Goal: Task Accomplishment & Management: Manage account settings

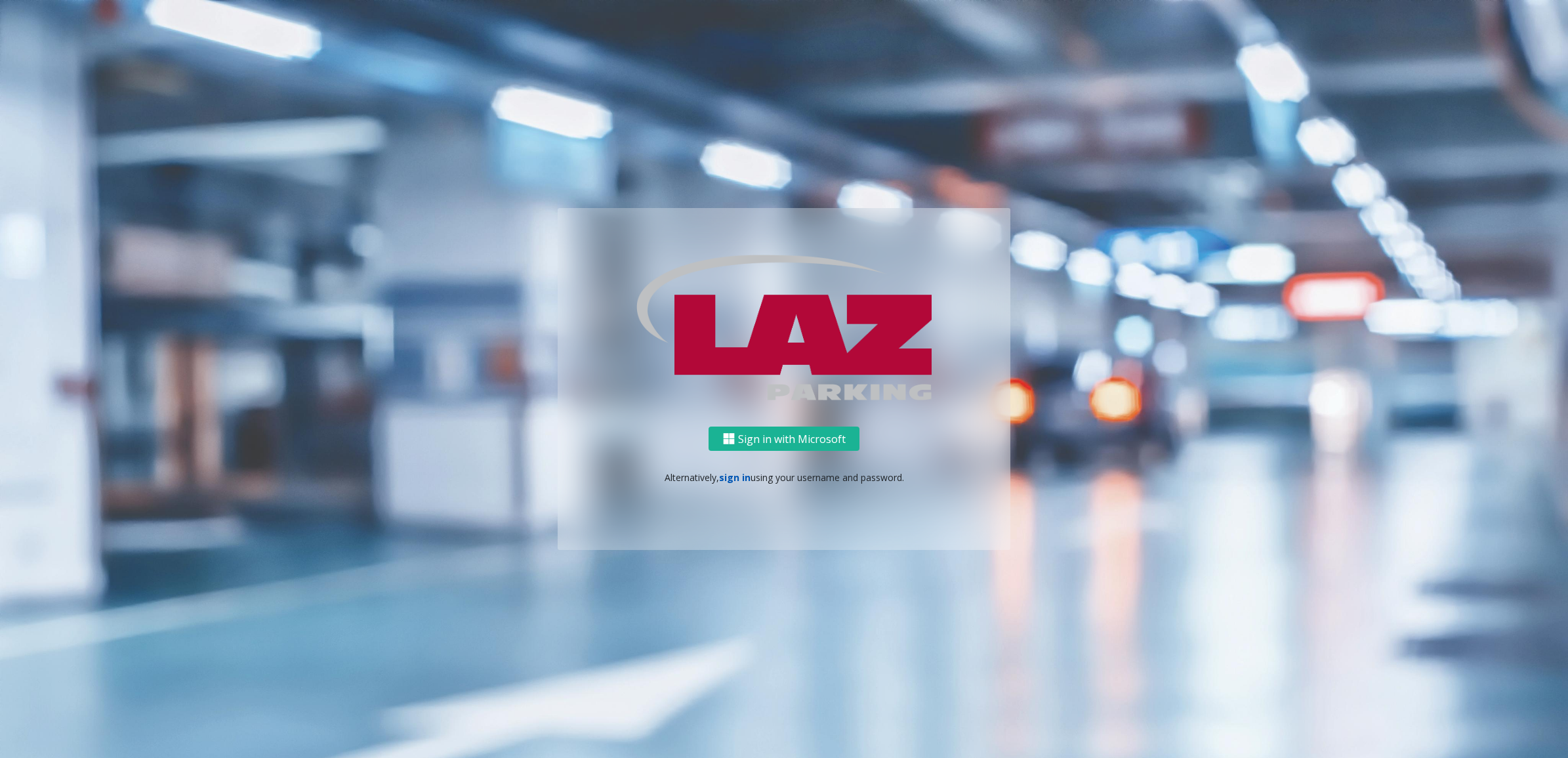
click at [732, 480] on link "sign in" at bounding box center [735, 477] width 32 height 13
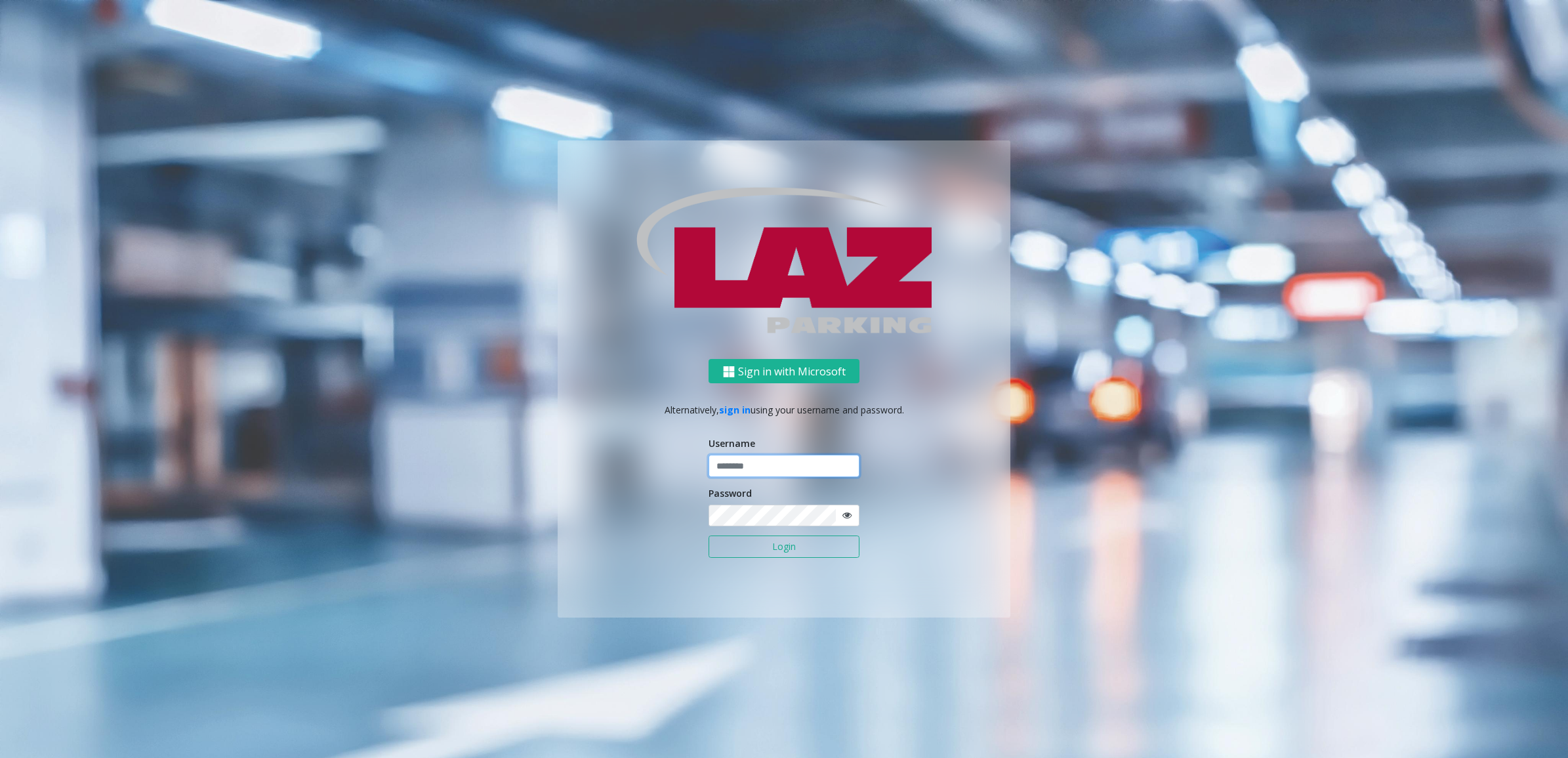
type input "********"
click at [774, 553] on button "Login" at bounding box center [784, 546] width 151 height 22
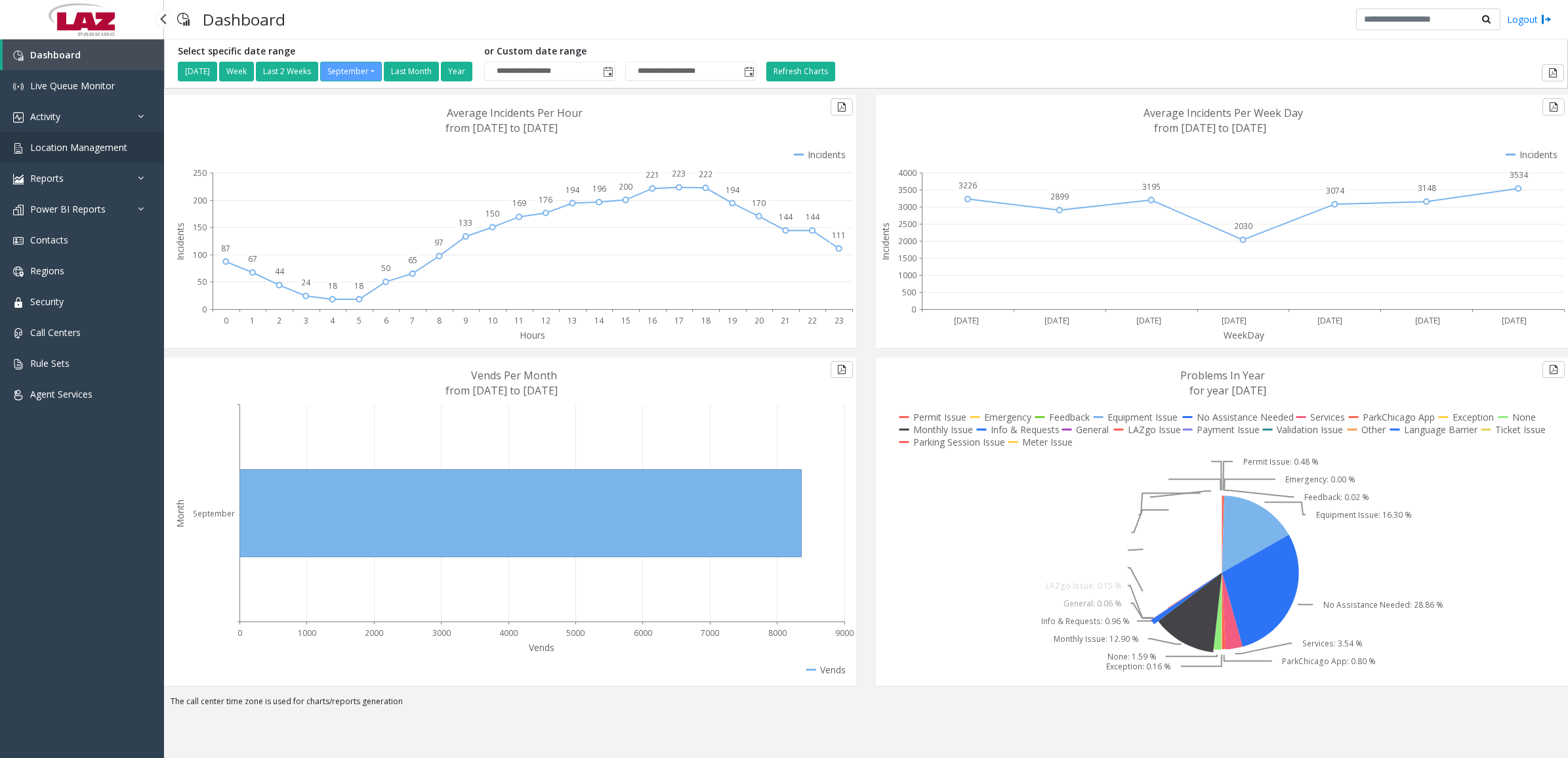
click at [61, 142] on span "Location Management" at bounding box center [78, 147] width 97 height 13
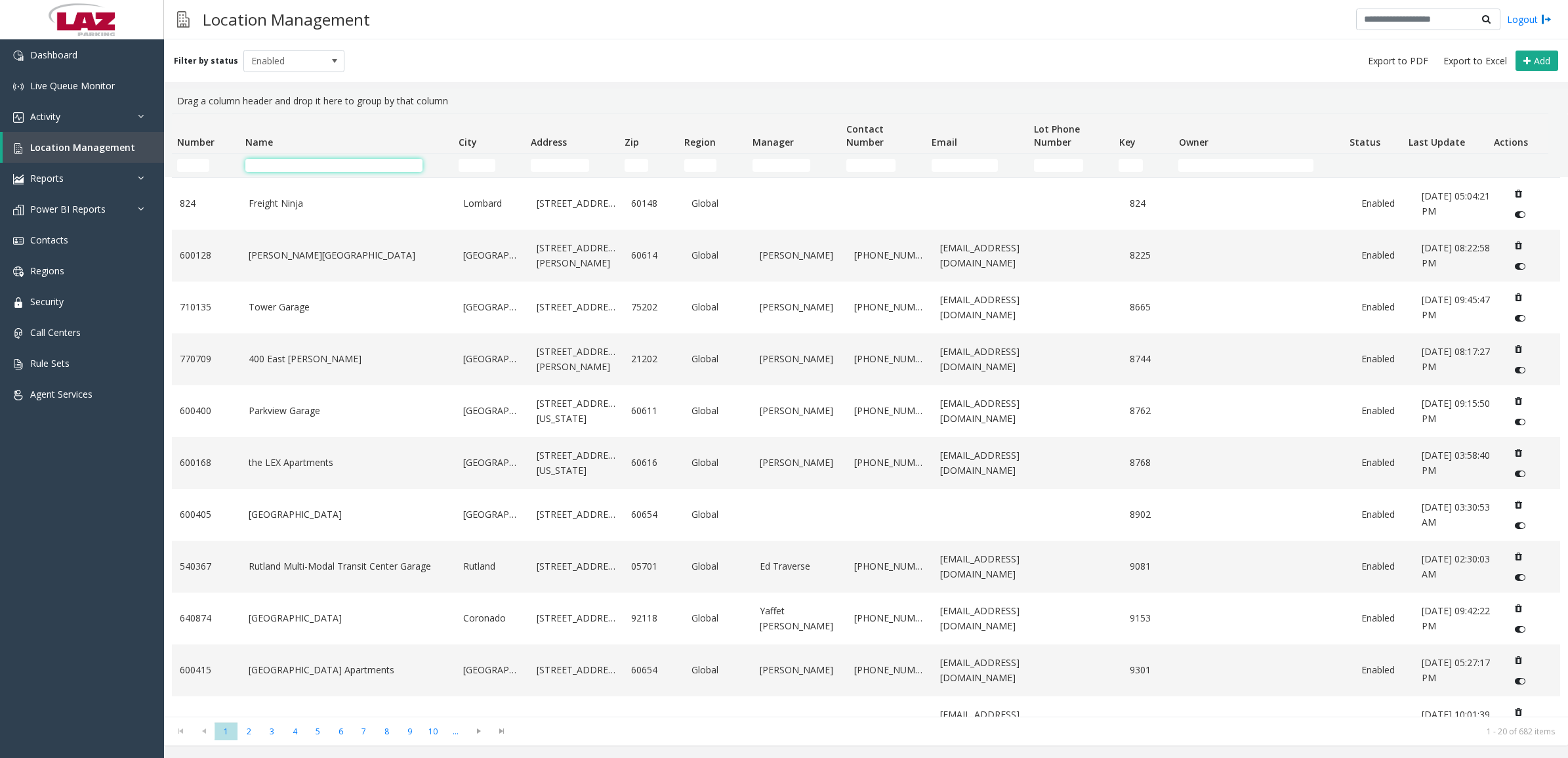
click at [299, 165] on input "Name Filter" at bounding box center [334, 165] width 177 height 13
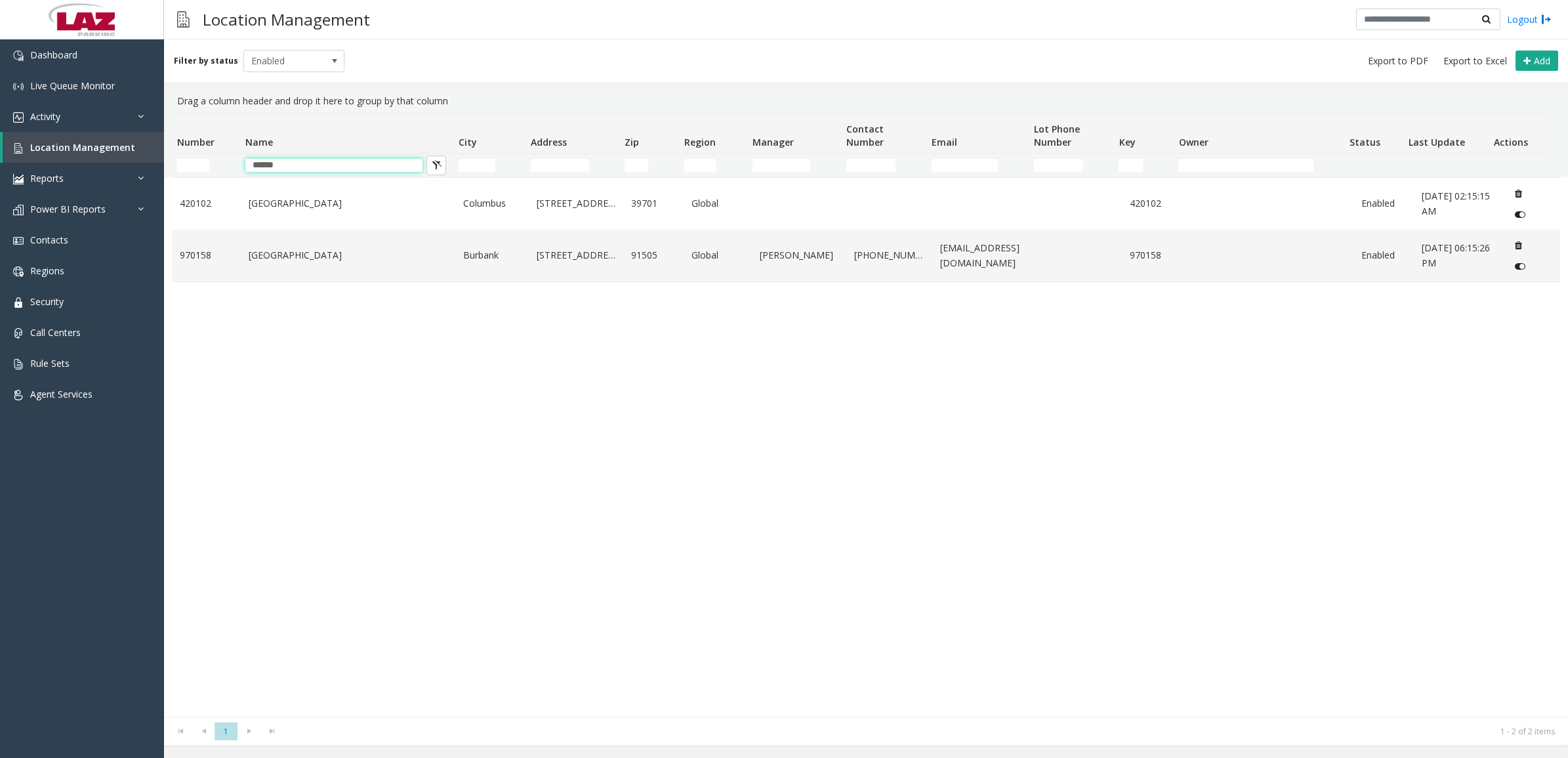
type input "******"
click at [368, 262] on link "Golden State Medical Plaza" at bounding box center [348, 255] width 200 height 15
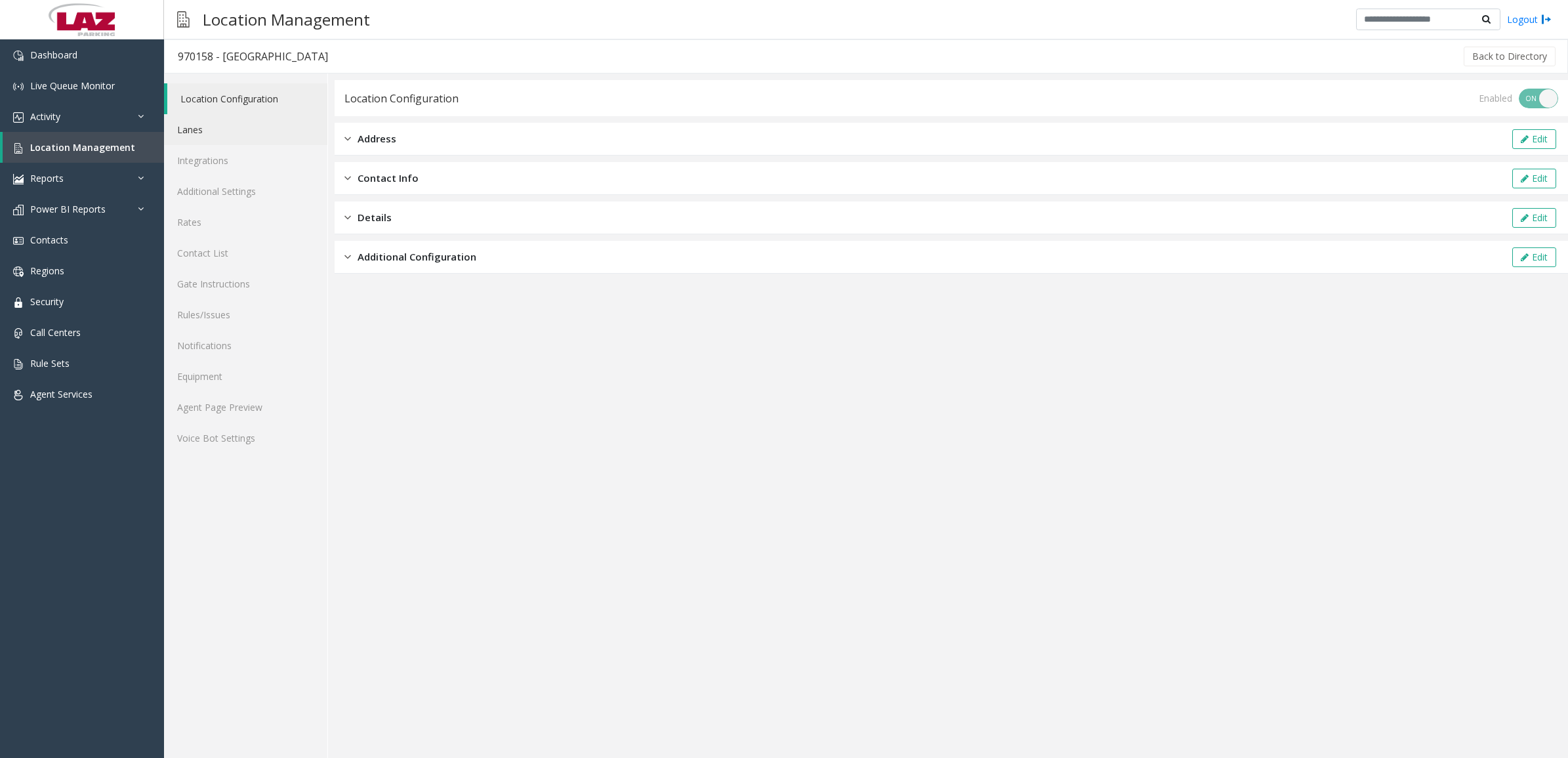
click at [212, 125] on link "Lanes" at bounding box center [246, 129] width 163 height 31
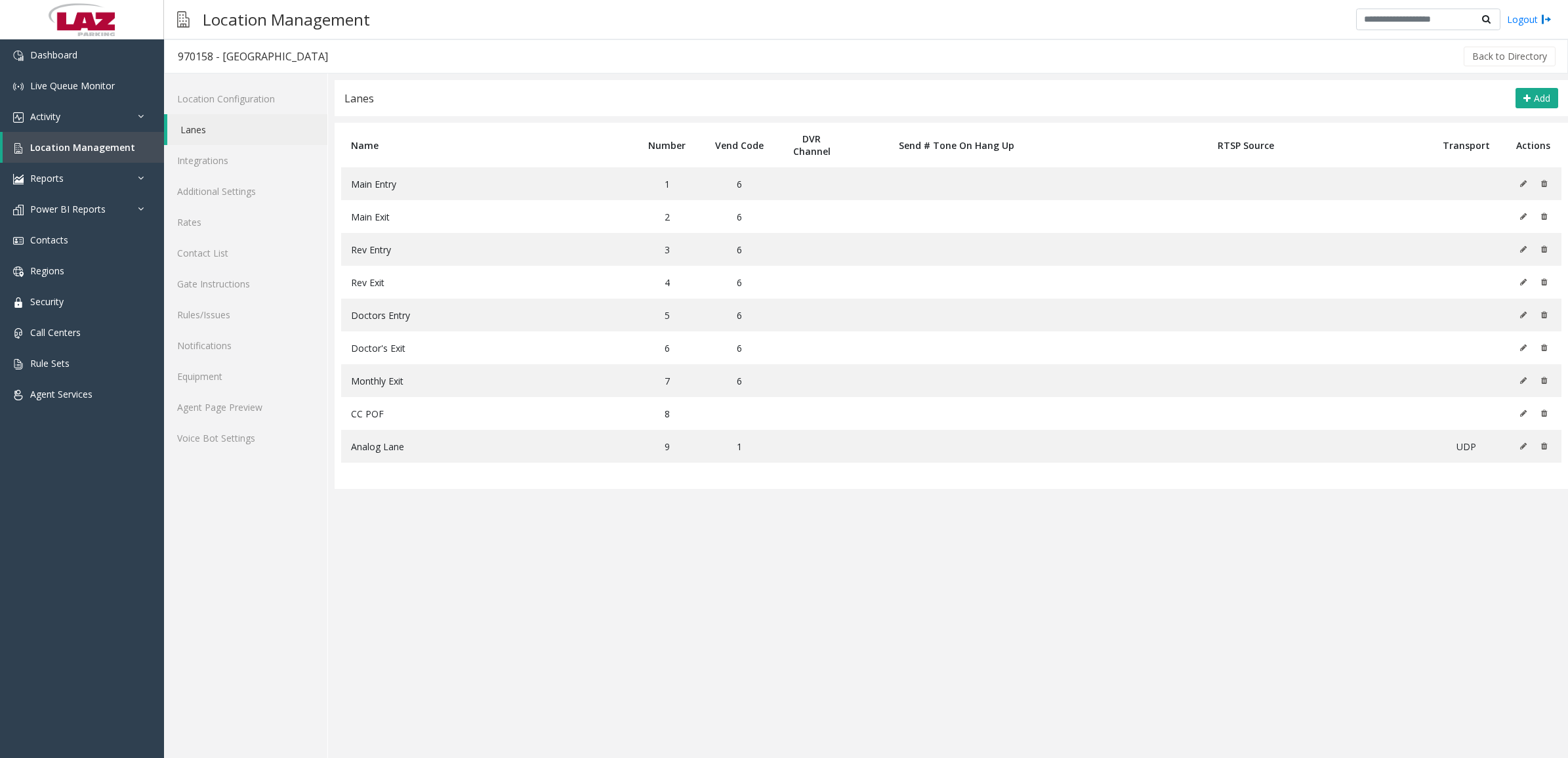
click at [223, 142] on link "Lanes" at bounding box center [247, 129] width 160 height 31
click at [250, 98] on link "Location Configuration" at bounding box center [246, 98] width 163 height 31
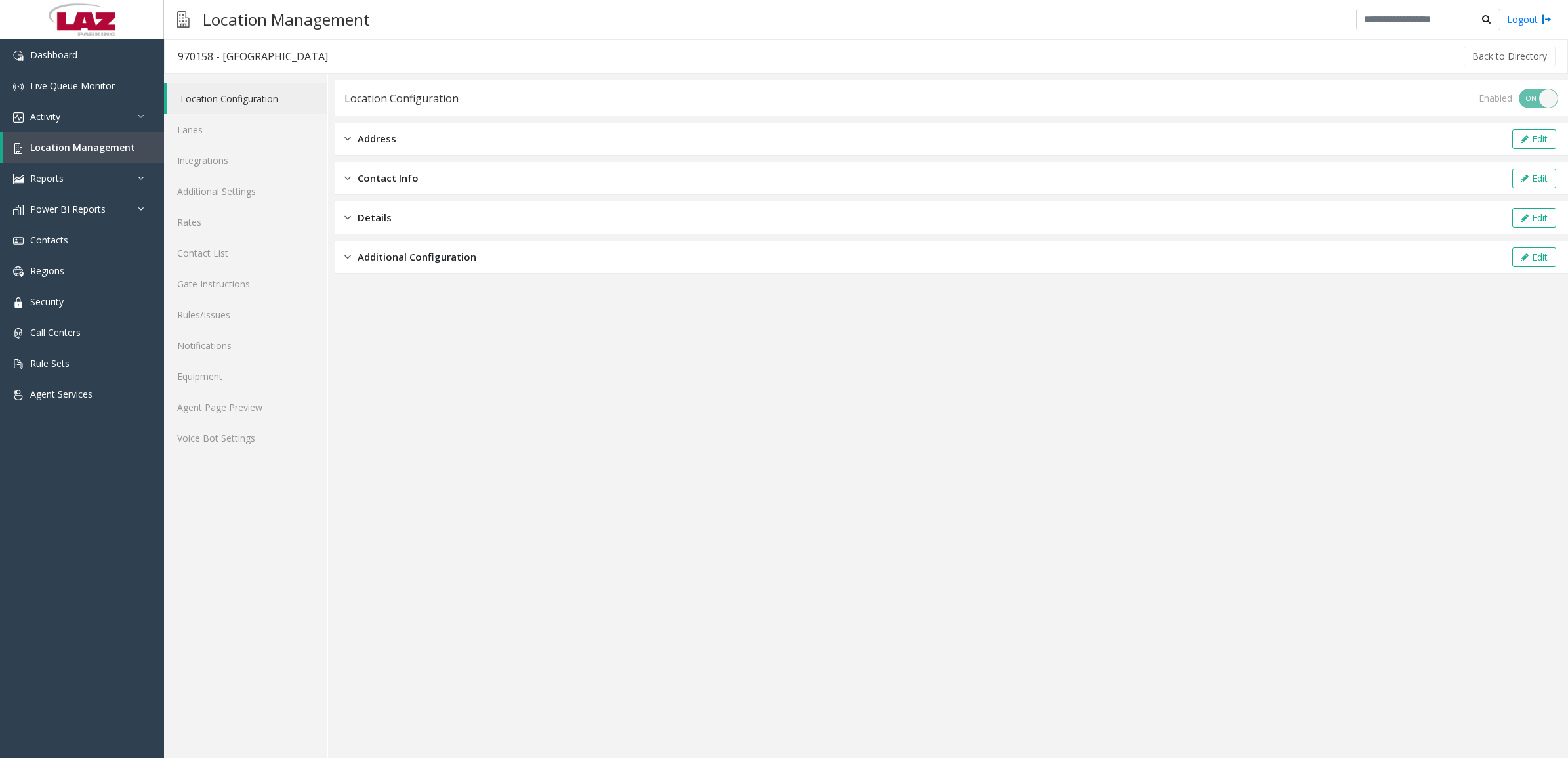
click at [504, 142] on div "Address Edit" at bounding box center [951, 139] width 1233 height 33
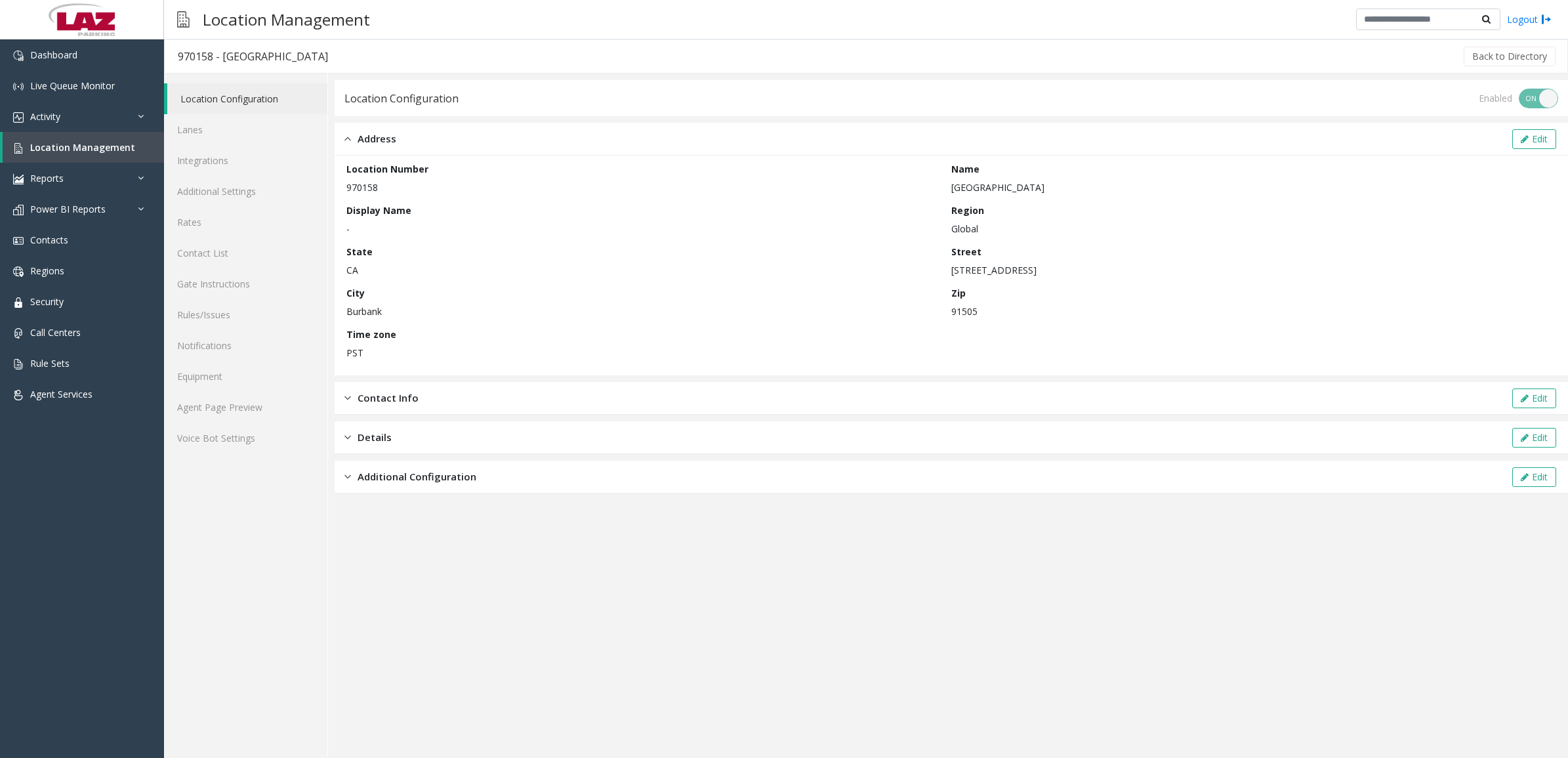
drag, startPoint x: 351, startPoint y: 57, endPoint x: 169, endPoint y: 60, distance: 182.0
click at [169, 60] on h3 "970158 - Golden State Medical Plaza" at bounding box center [253, 57] width 177 height 30
copy div "970158 - Golden State Medical Plaza"
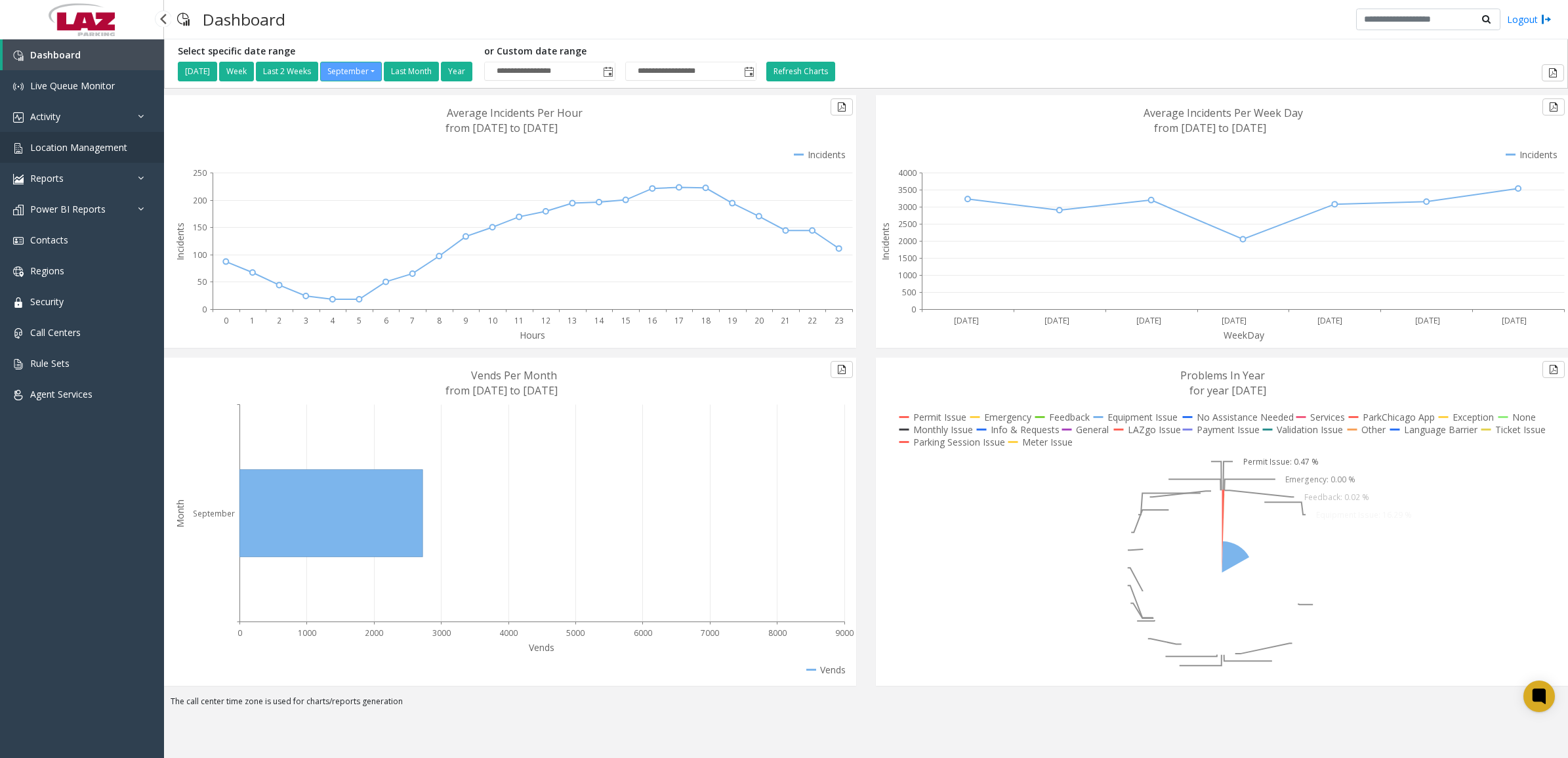
click at [74, 148] on span "Location Management" at bounding box center [78, 147] width 97 height 13
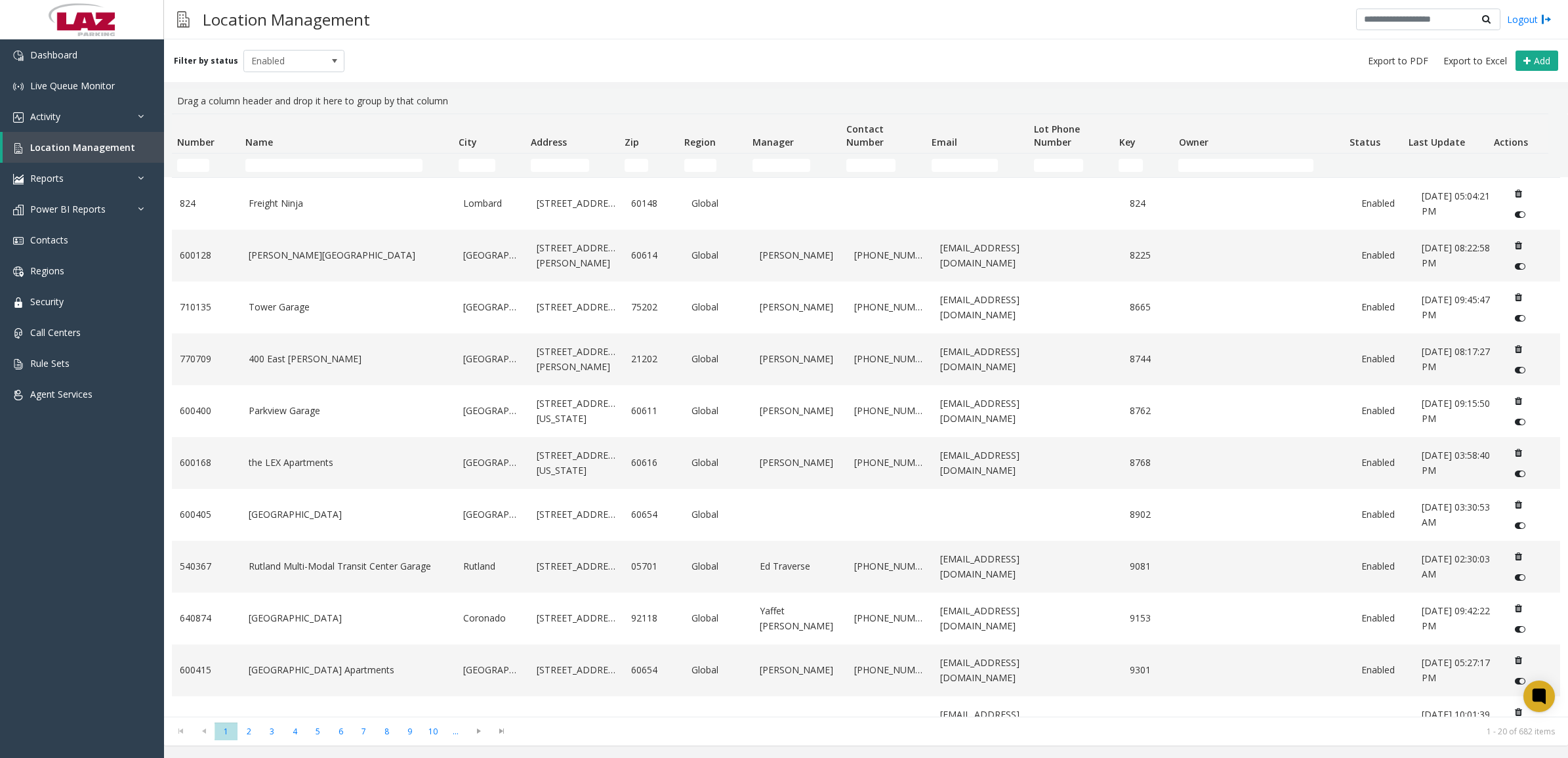
click at [299, 176] on div "Number Name City Address Zip Region Manager Contact Number Email Lot Phone Numb…" at bounding box center [866, 415] width 1404 height 603
click at [294, 162] on input "Name Filter" at bounding box center [334, 165] width 177 height 13
click at [293, 164] on input "Name Filter" at bounding box center [334, 165] width 177 height 13
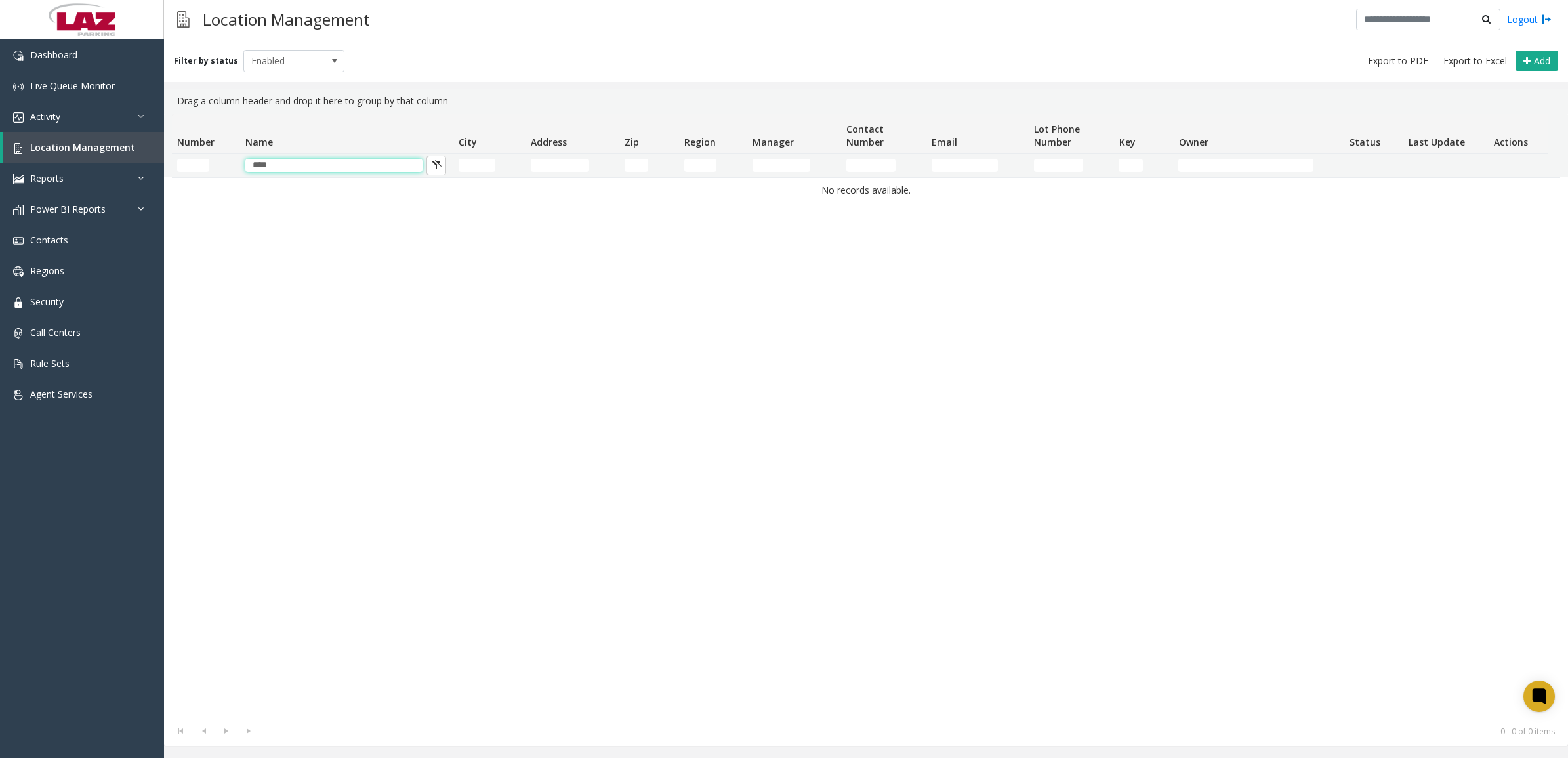
click at [391, 125] on th "Name" at bounding box center [346, 134] width 213 height 40
click at [270, 56] on span "Enabled" at bounding box center [283, 61] width 80 height 21
click at [268, 78] on li "All" at bounding box center [287, 82] width 97 height 18
drag, startPoint x: 282, startPoint y: 166, endPoint x: 243, endPoint y: 169, distance: 39.1
click at [243, 169] on td "****" at bounding box center [346, 165] width 213 height 24
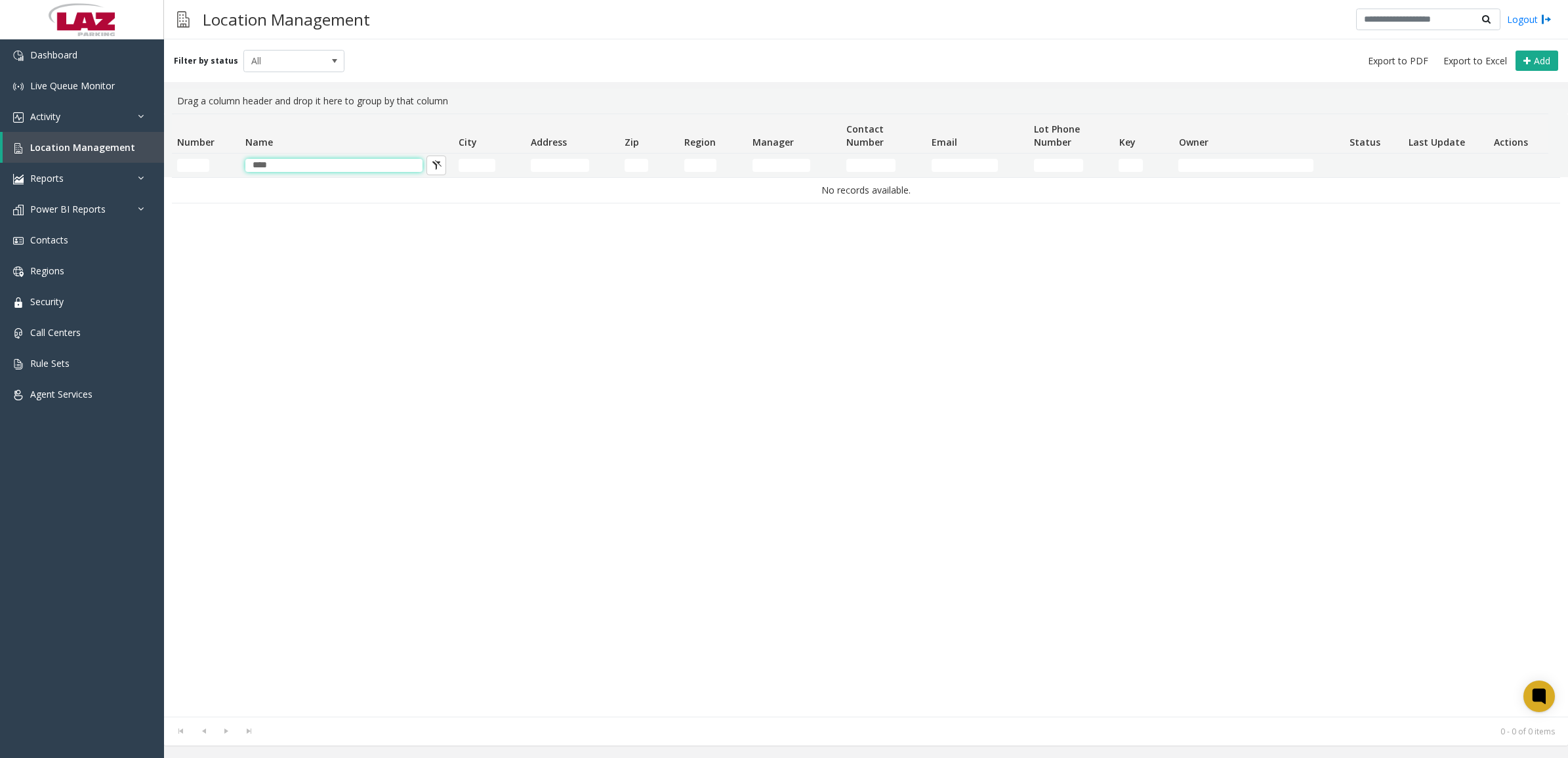
type input "*"
type input "***"
